Goal: Transaction & Acquisition: Purchase product/service

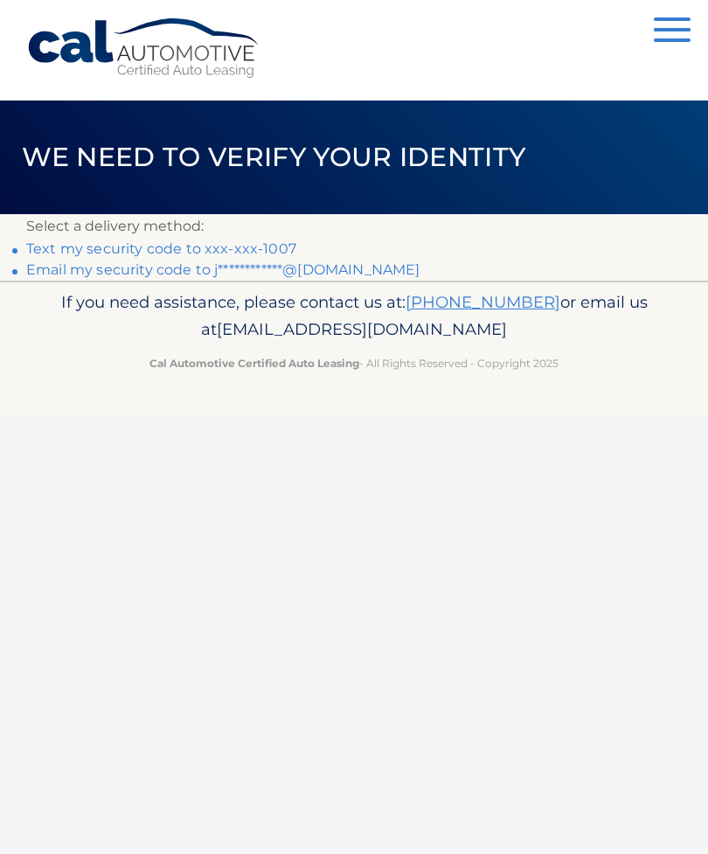
click at [267, 244] on link "Text my security code to xxx-xxx-1007" at bounding box center [161, 248] width 270 height 17
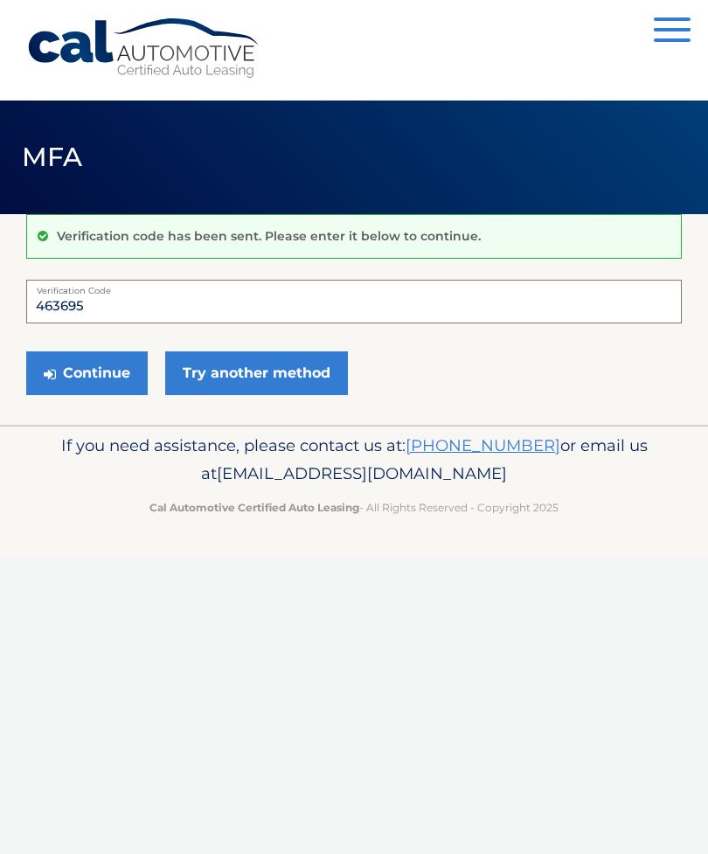
type input "463695"
click at [99, 368] on button "Continue" at bounding box center [86, 373] width 121 height 44
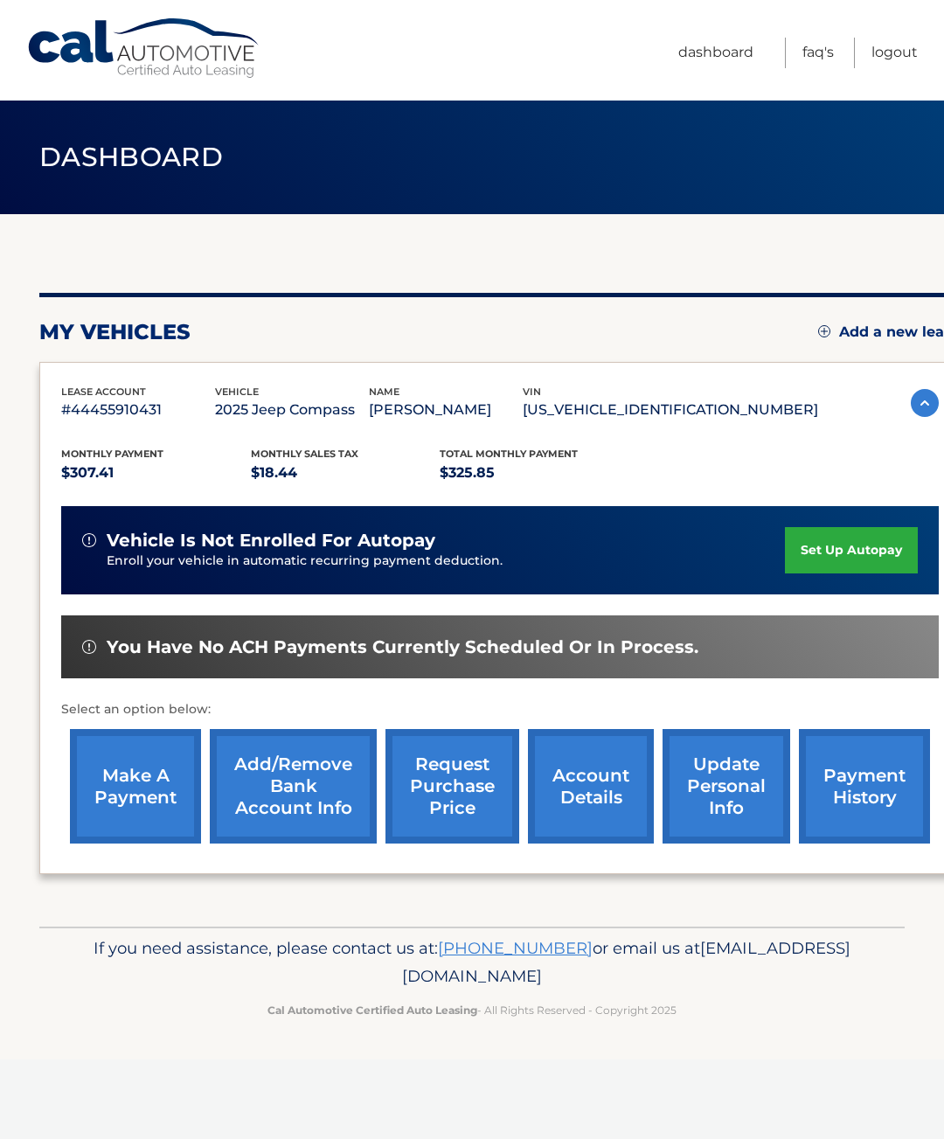
click at [145, 786] on link "make a payment" at bounding box center [135, 786] width 131 height 114
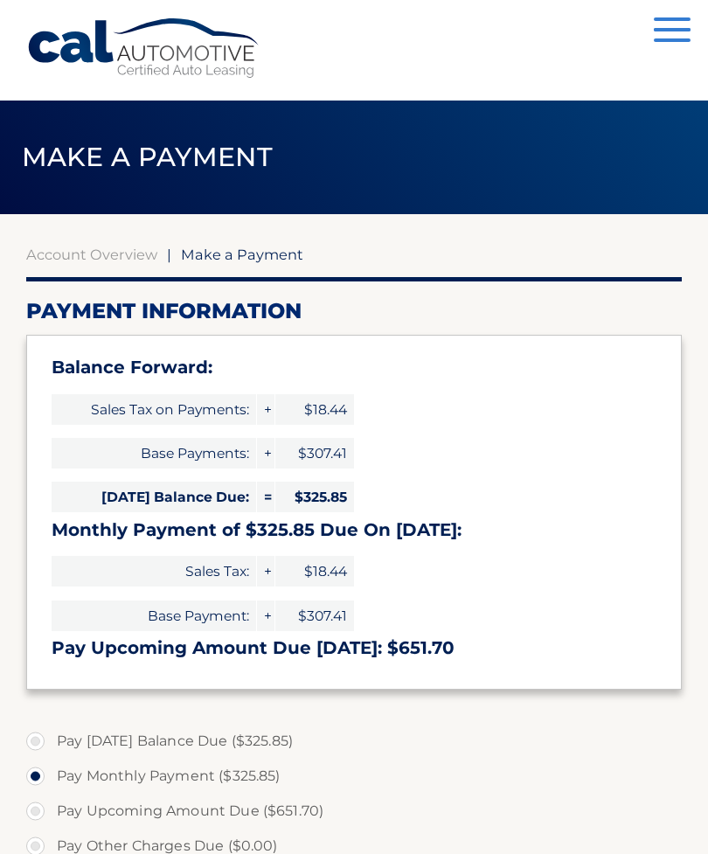
select select "ODdlY2RiNjktMDgyMC00NmQ5LTlhYzctN2I2NjU2OTAyZjM4"
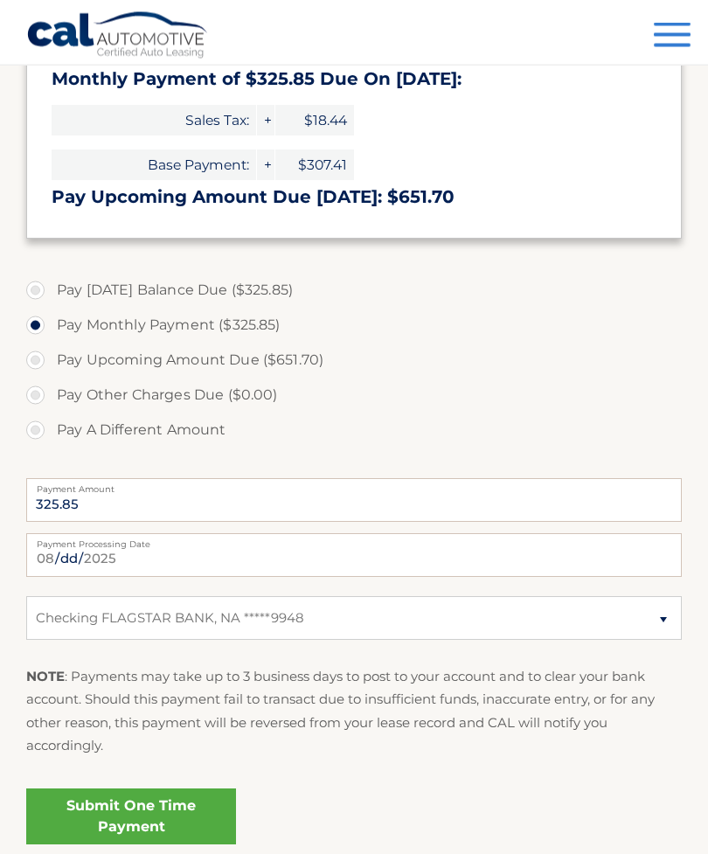
scroll to position [451, 0]
click at [173, 817] on link "Submit One Time Payment" at bounding box center [131, 816] width 210 height 56
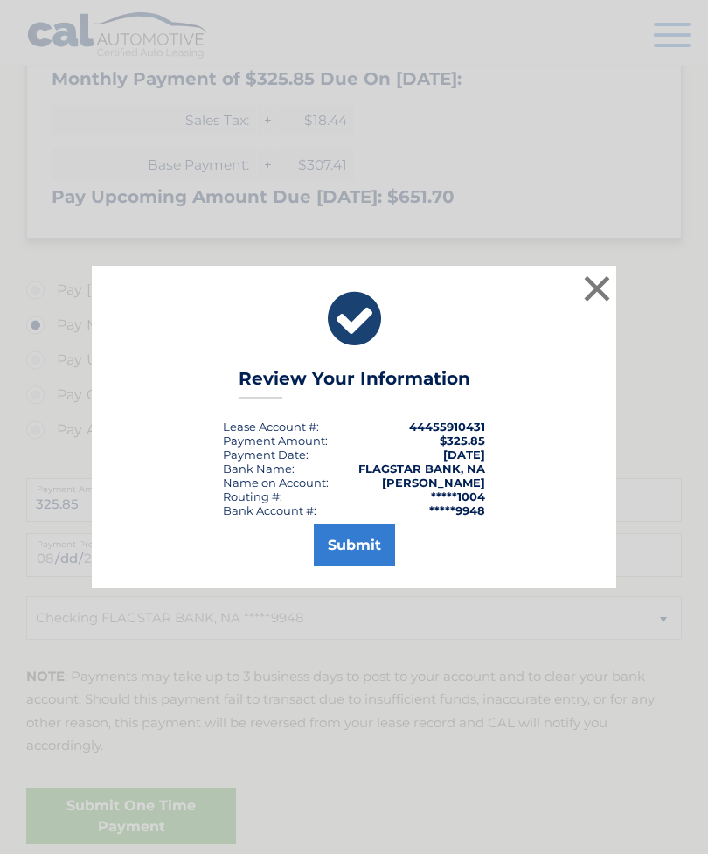
click at [354, 566] on button "Submit" at bounding box center [354, 545] width 81 height 42
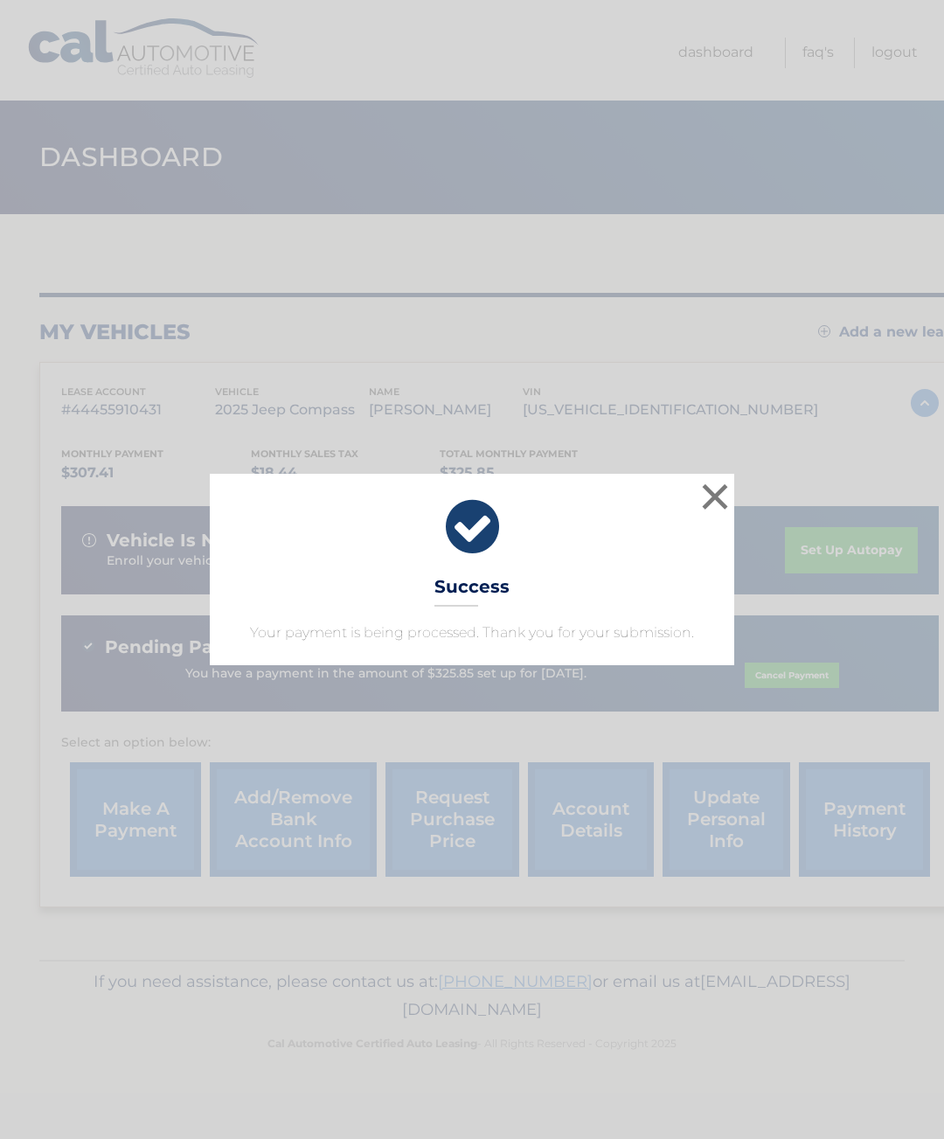
click at [719, 493] on button "×" at bounding box center [714, 496] width 35 height 35
